Goal: Task Accomplishment & Management: Manage account settings

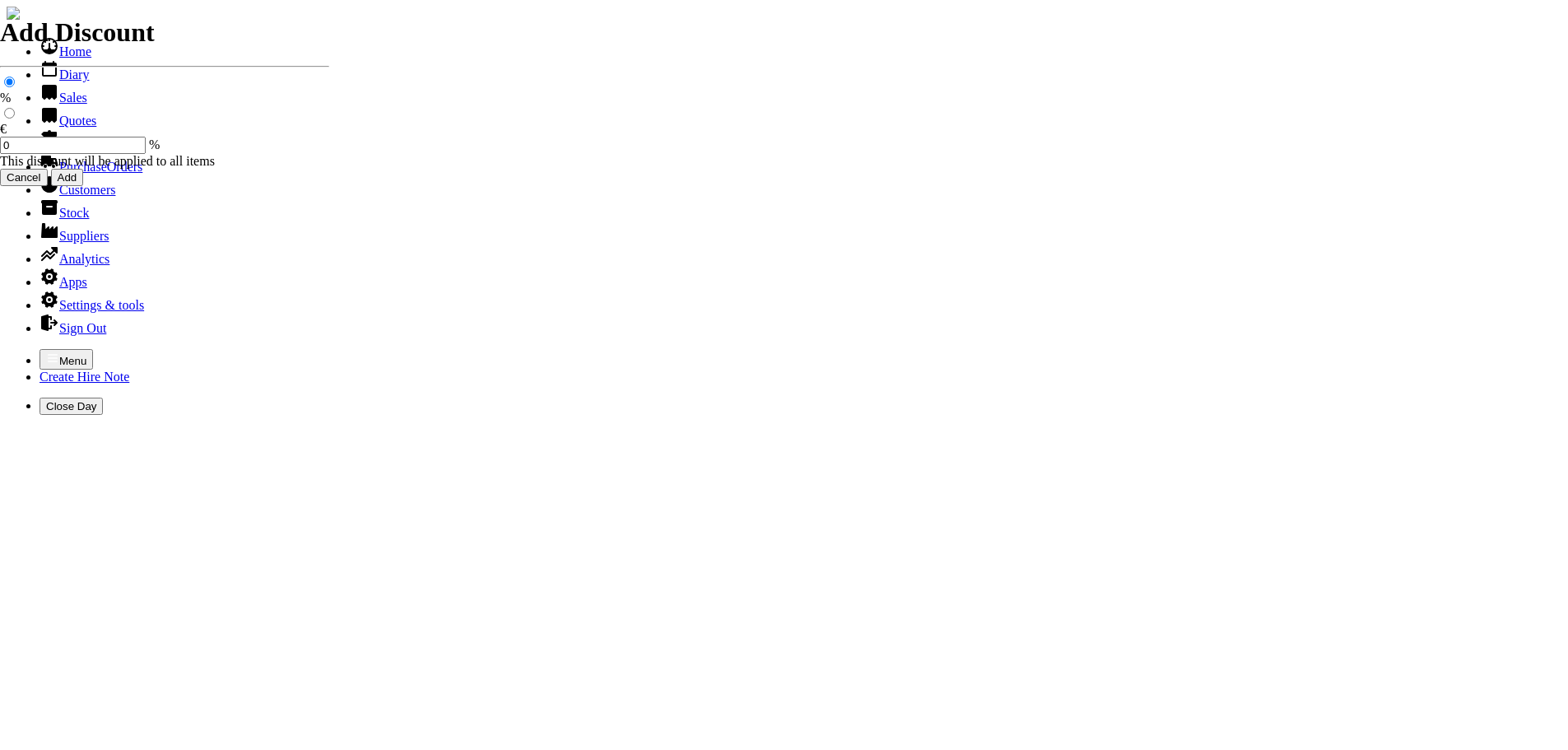
select select "HO"
click at [47, 352] on icon "button" at bounding box center [53, 359] width 14 height 14
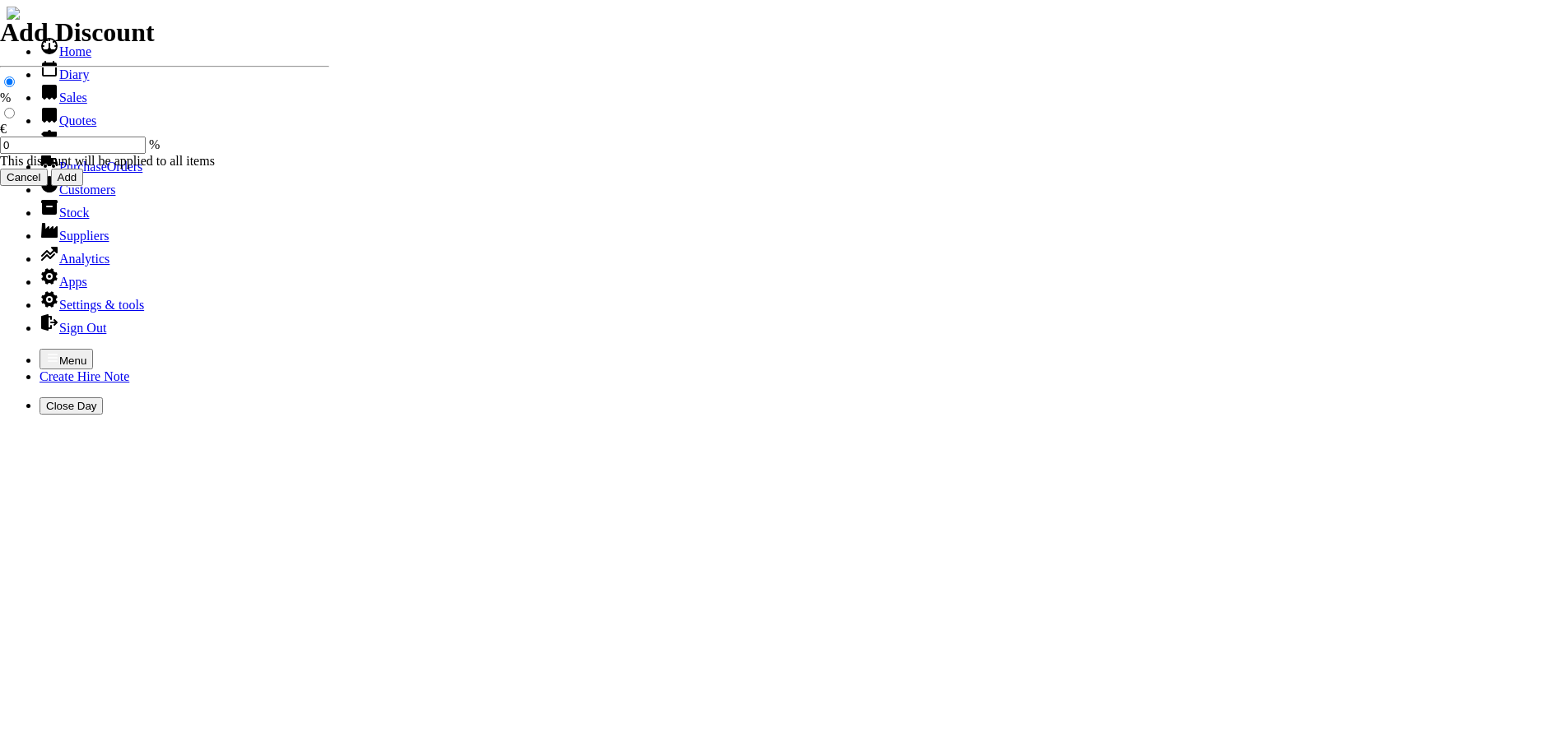
click at [59, 197] on link "Customers" at bounding box center [78, 190] width 76 height 14
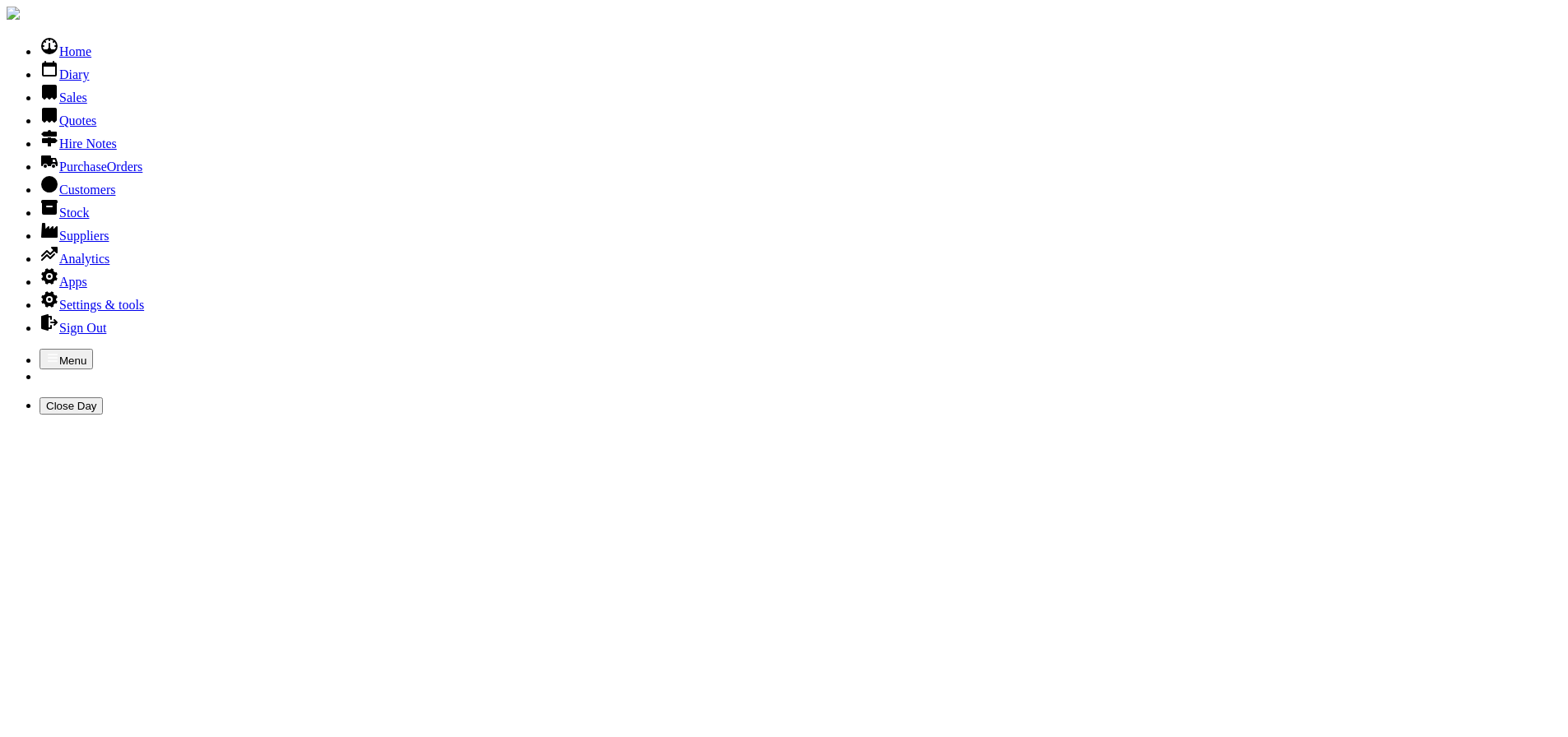
type input "cmd"
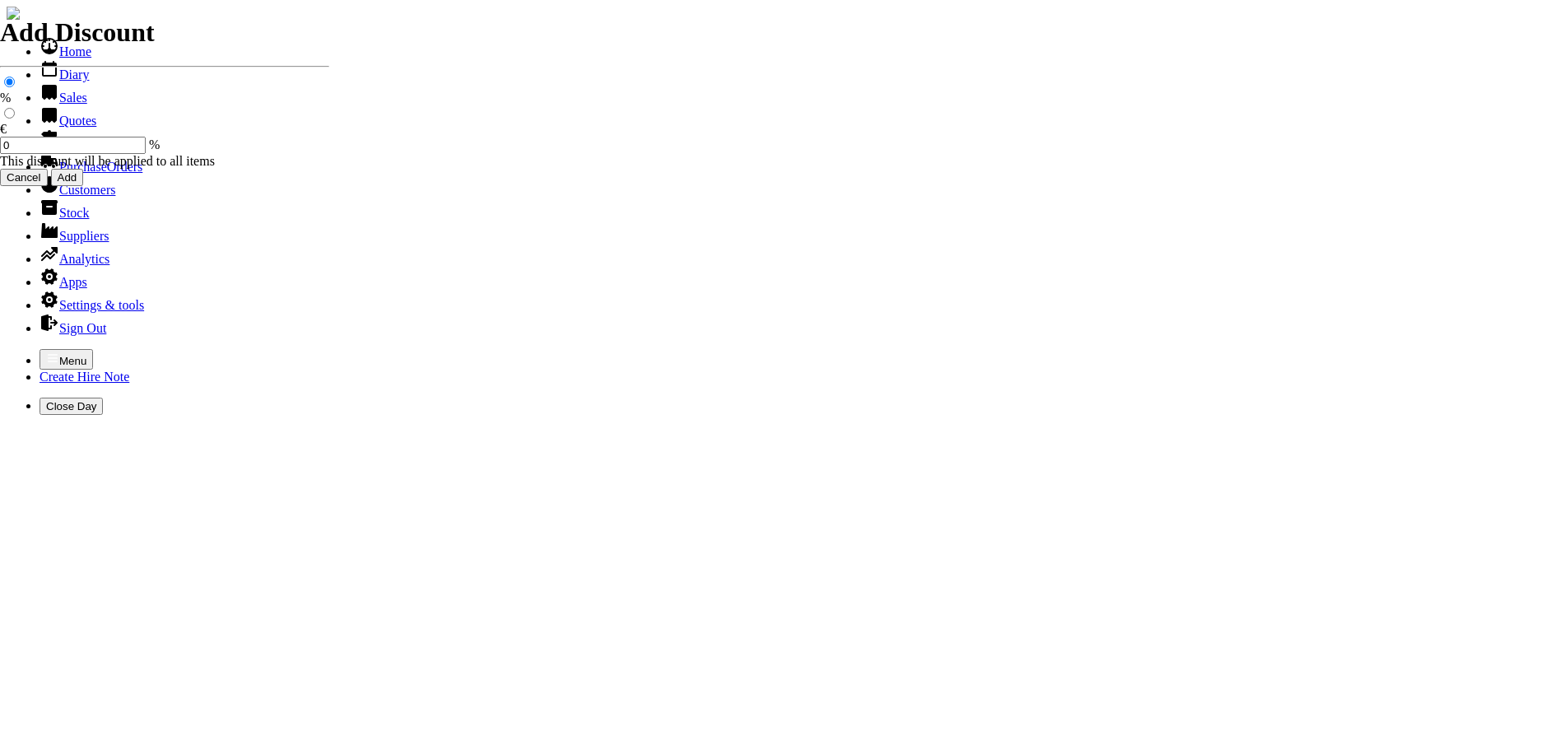
select select "HO"
select select "2"
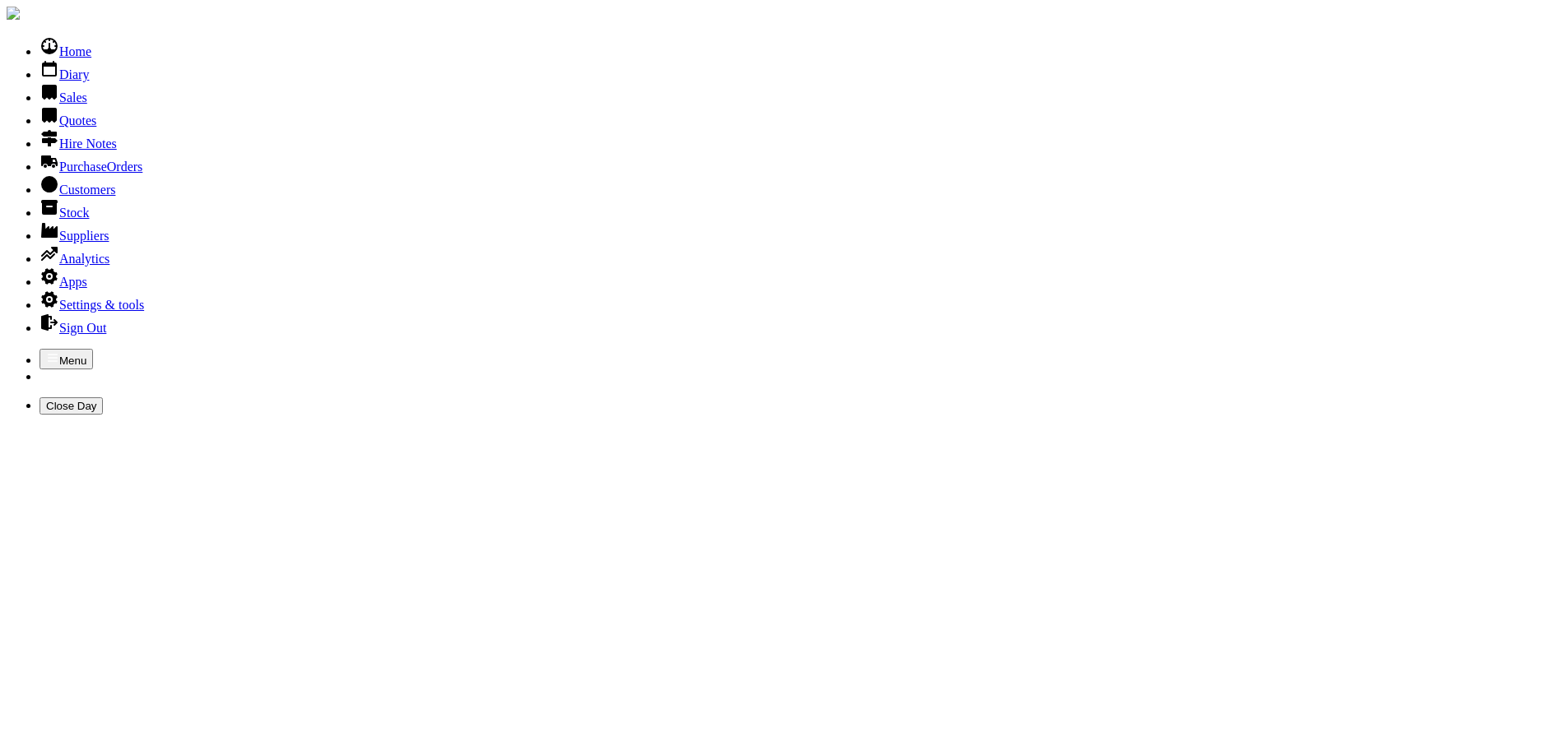
type input "cmd"
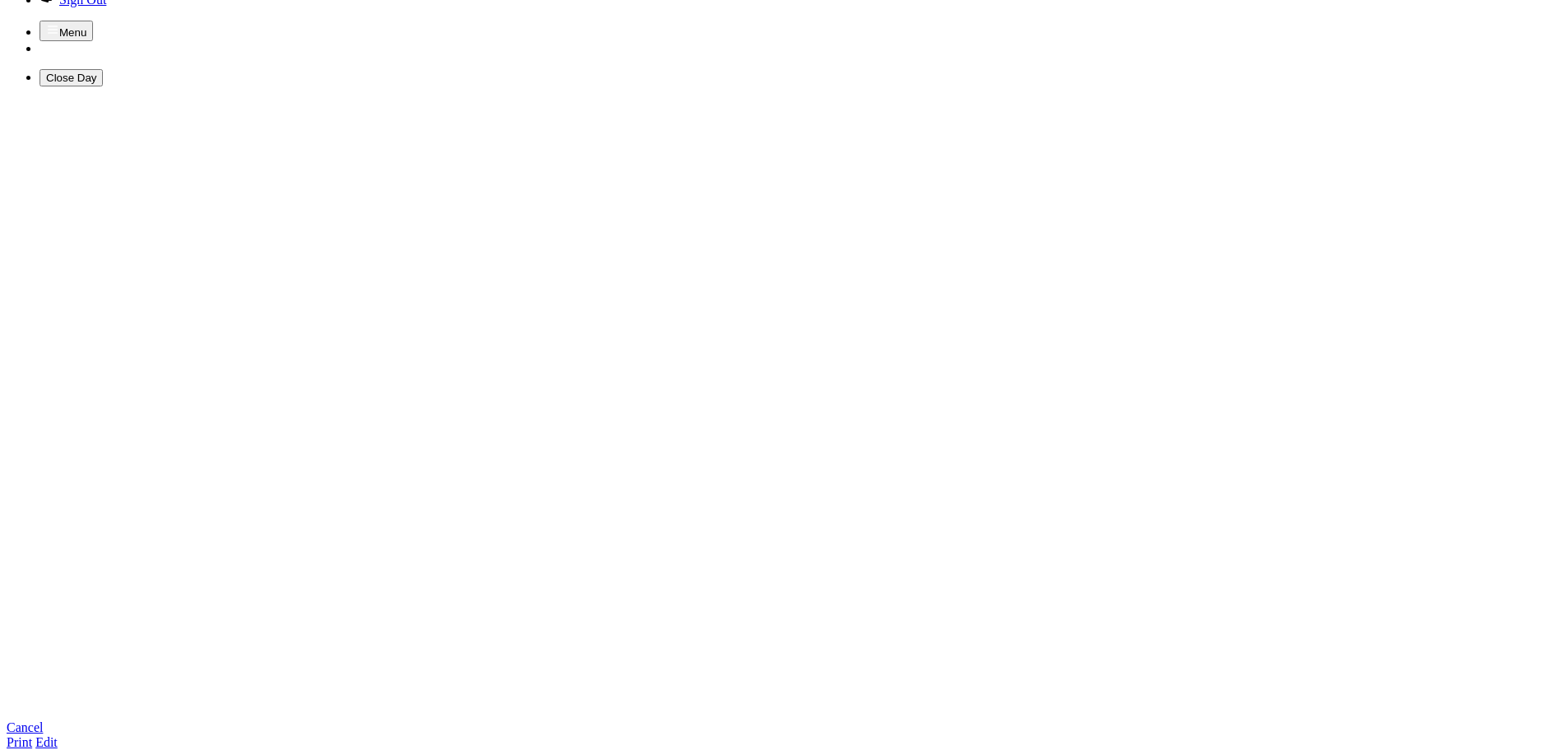
scroll to position [329, 0]
